Goal: Information Seeking & Learning: Learn about a topic

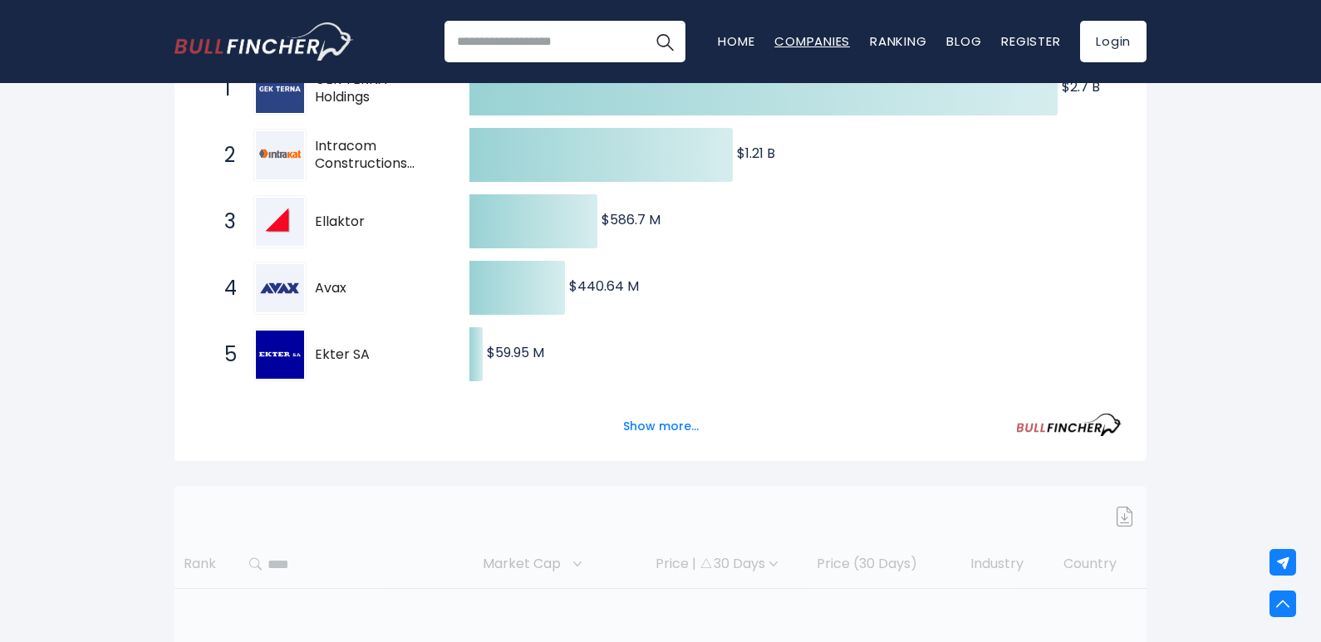
scroll to position [416, 0]
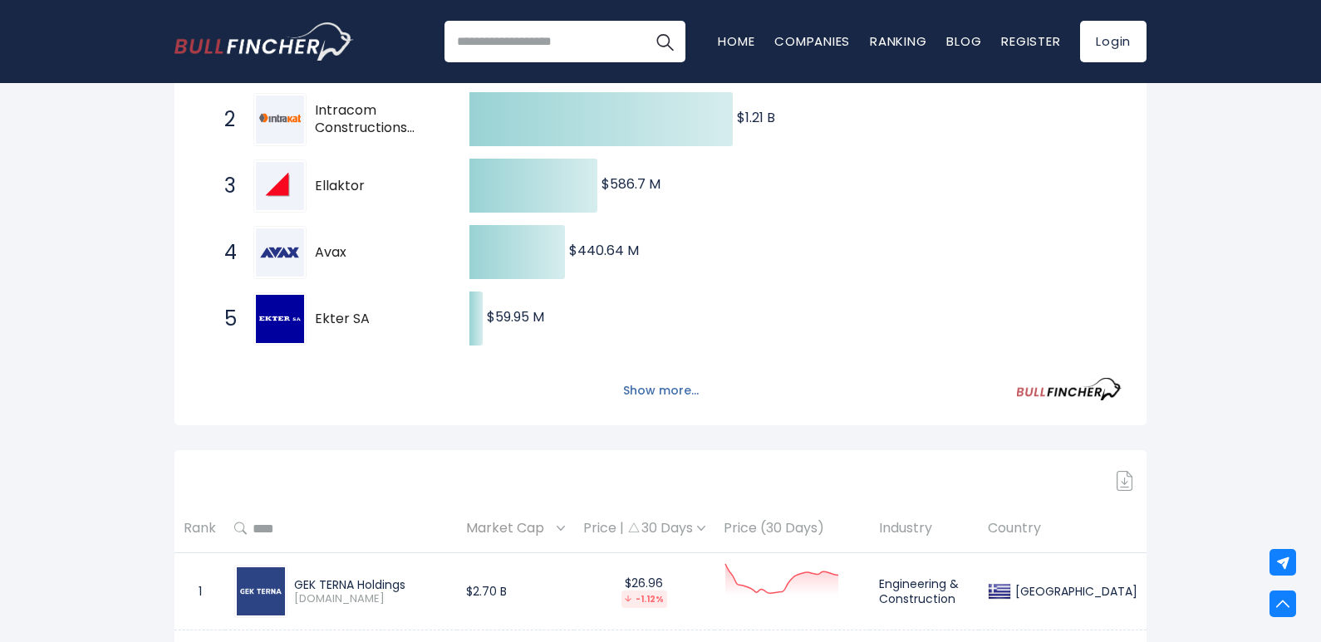
click at [662, 387] on button "Show more..." at bounding box center [661, 390] width 96 height 27
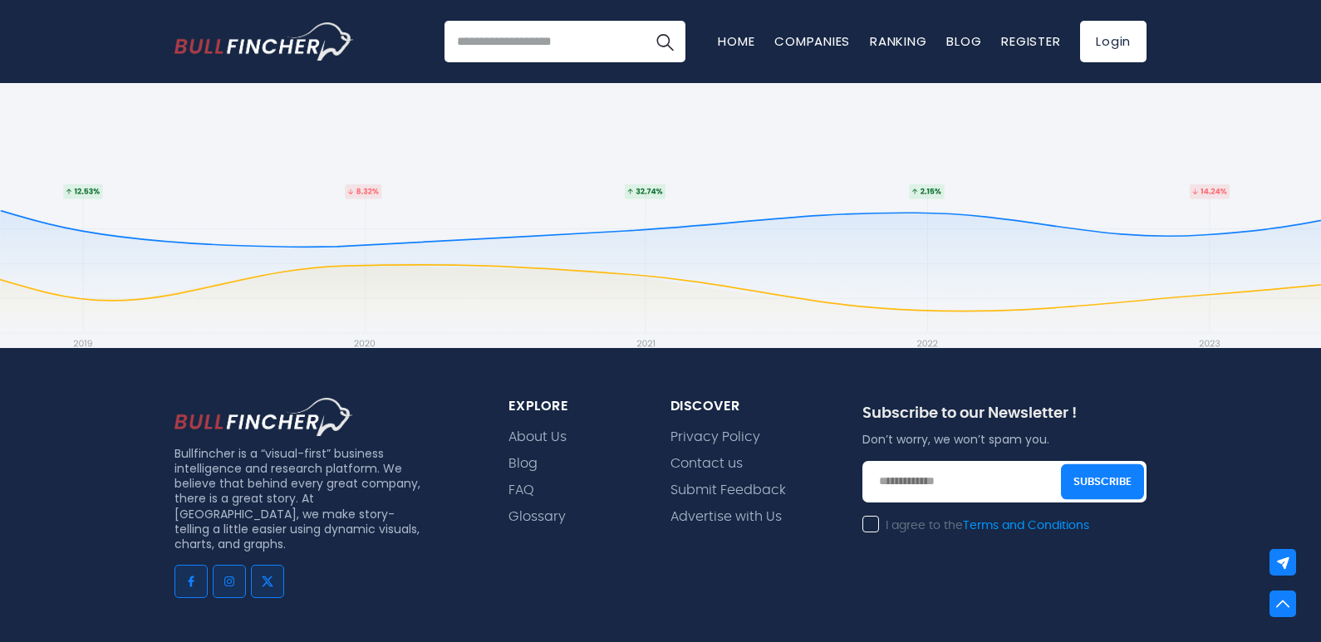
scroll to position [1662, 0]
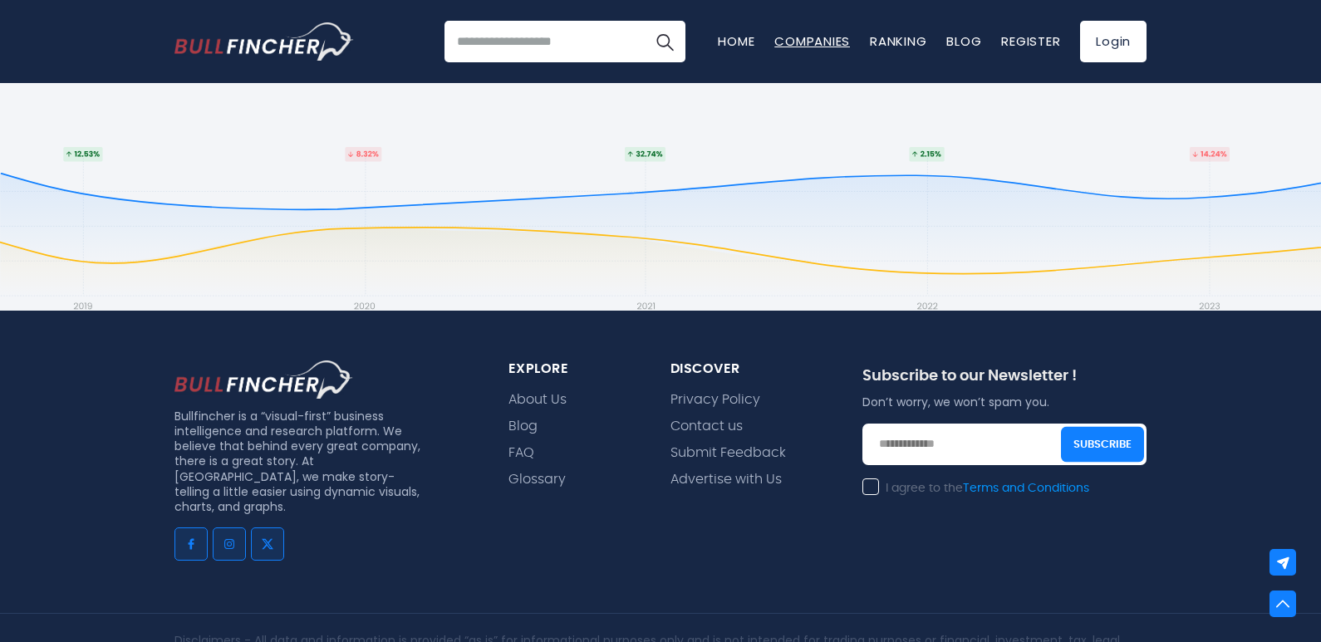
click at [804, 39] on link "Companies" at bounding box center [813, 40] width 76 height 17
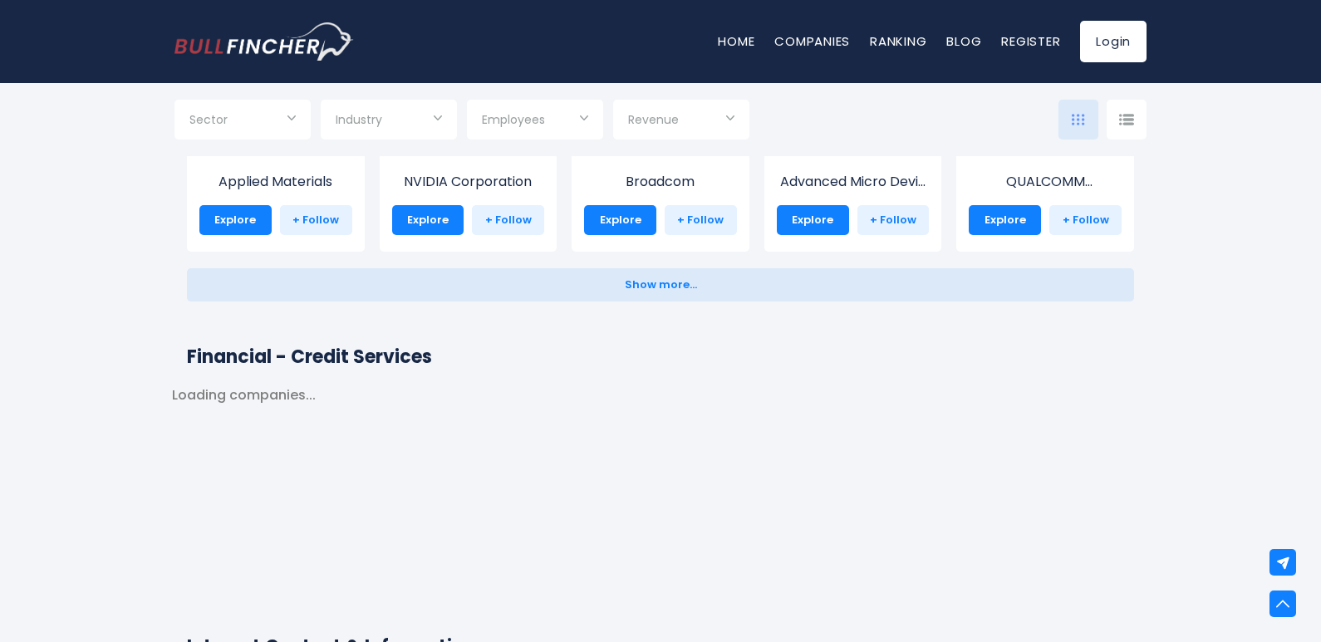
scroll to position [2244, 0]
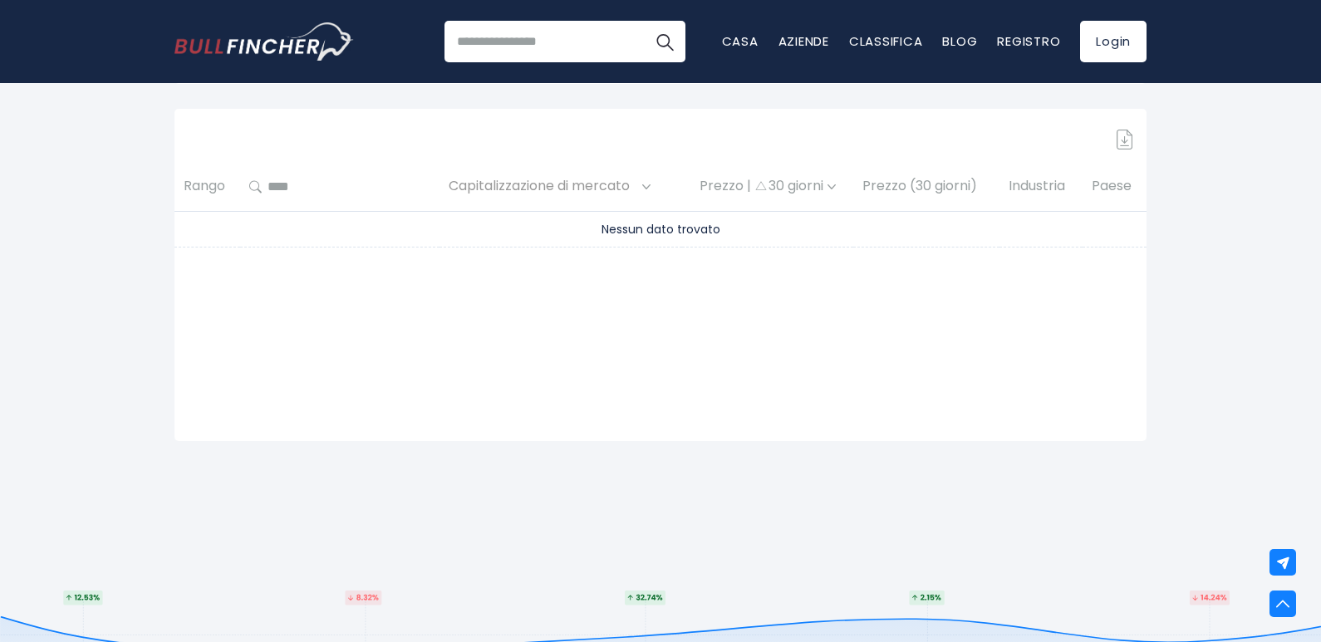
scroll to position [499, 0]
